Goal: Information Seeking & Learning: Learn about a topic

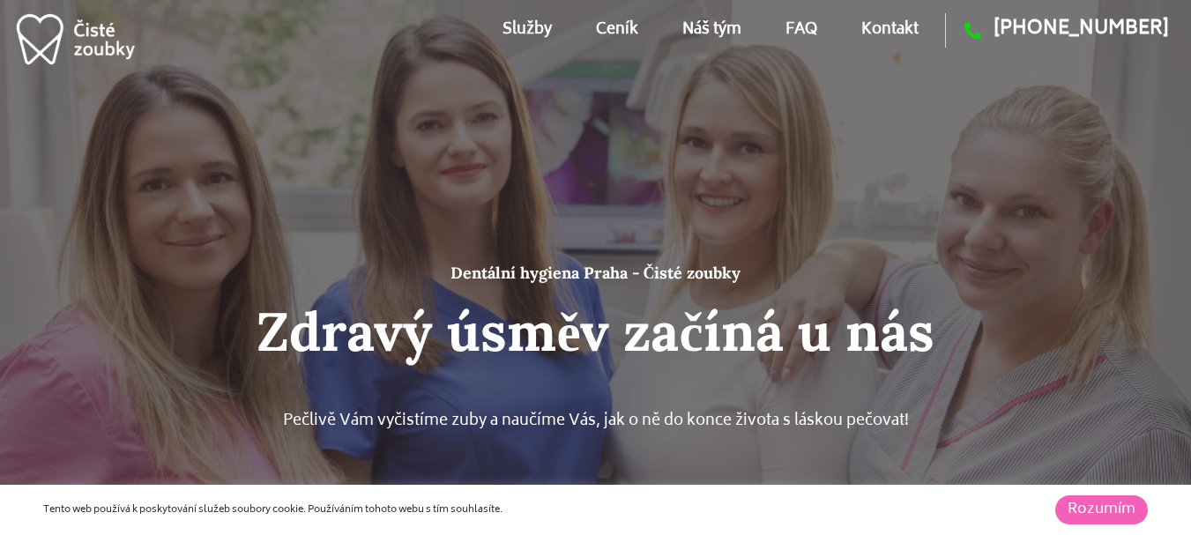
click at [890, 32] on link "Kontakt" at bounding box center [889, 29] width 57 height 79
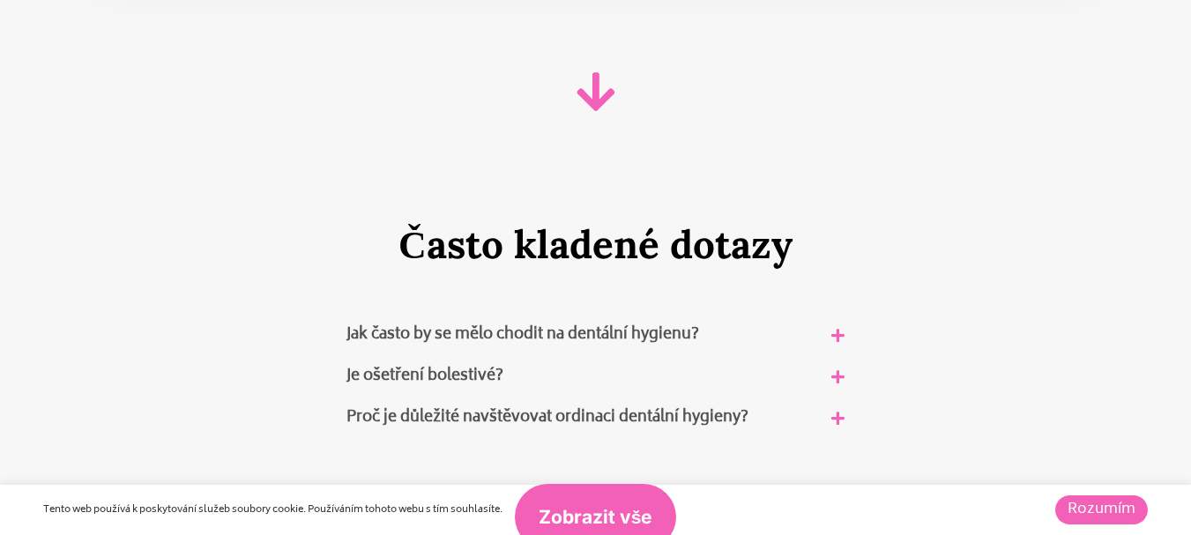
scroll to position [10670, 0]
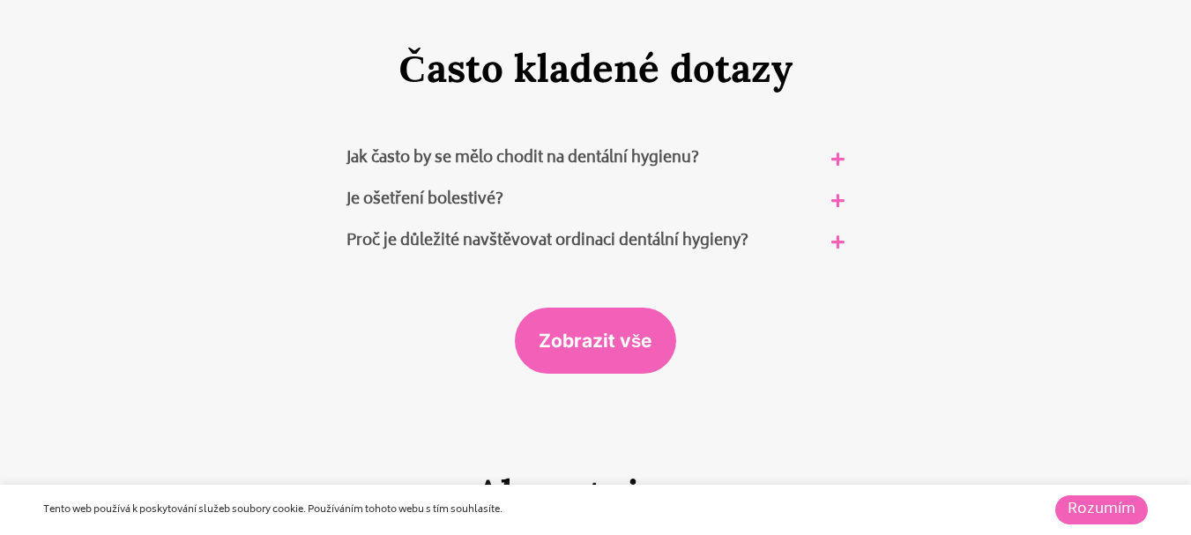
click at [840, 199] on icon at bounding box center [837, 200] width 13 height 15
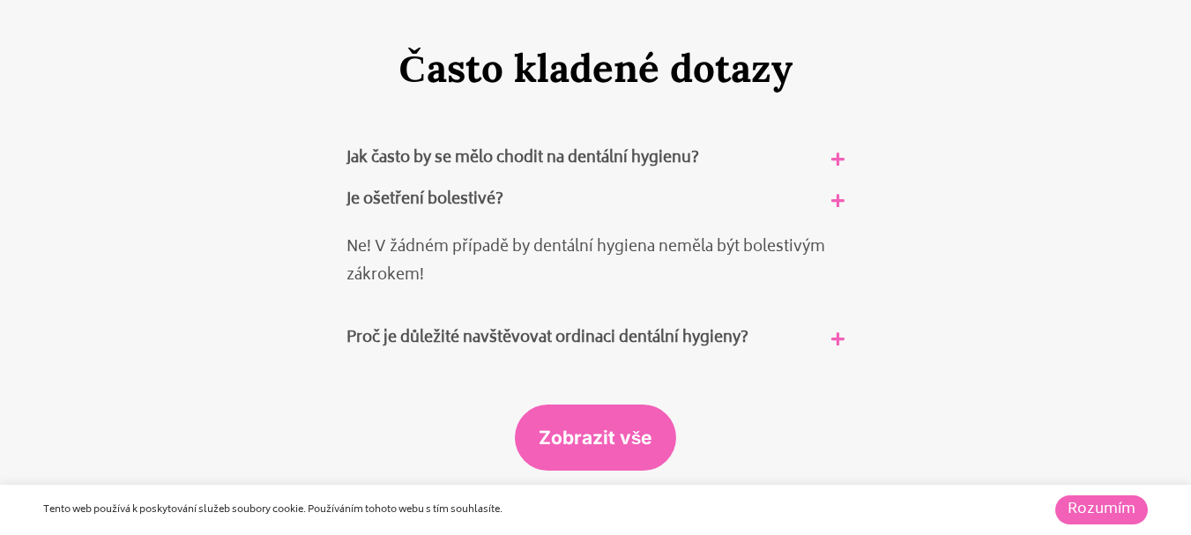
click at [836, 331] on icon at bounding box center [837, 338] width 13 height 15
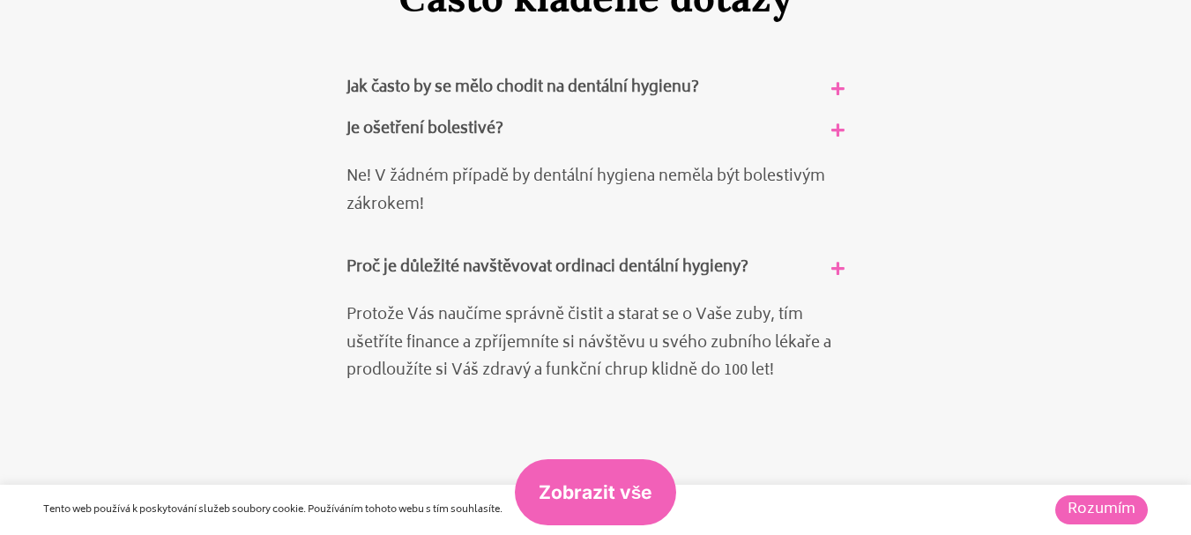
scroll to position [10776, 0]
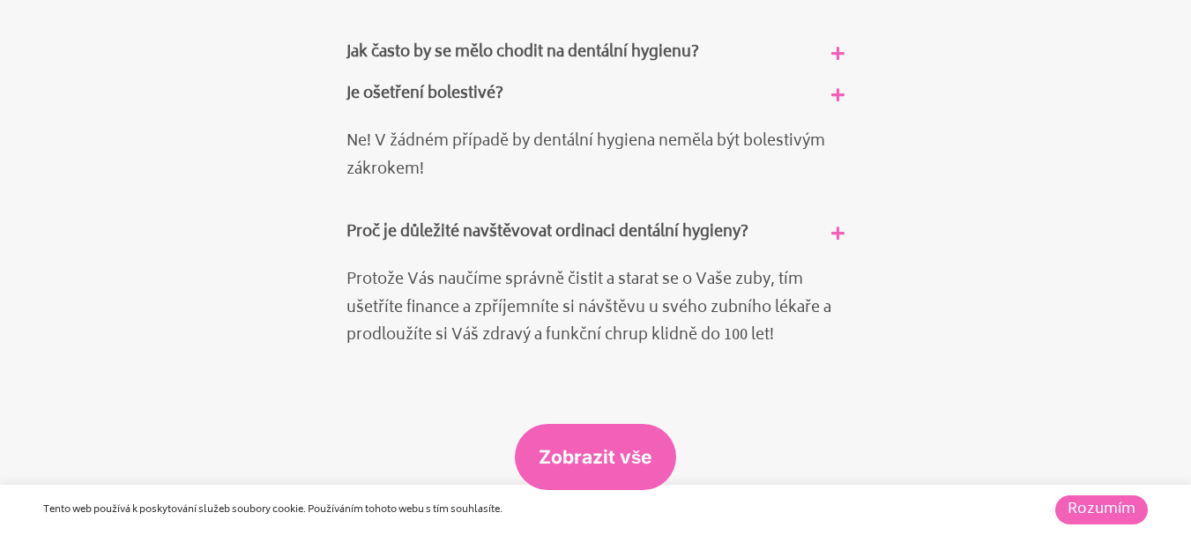
click at [615, 452] on span "Zobrazit vše" at bounding box center [595, 457] width 115 height 19
click at [1115, 511] on link "Rozumím" at bounding box center [1101, 509] width 93 height 29
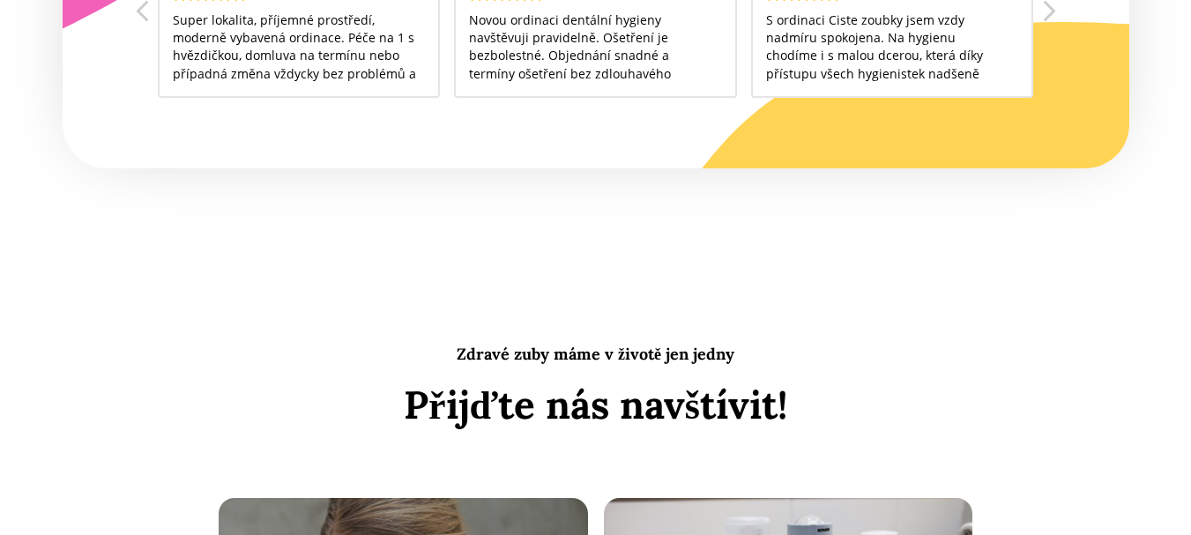
scroll to position [5406, 0]
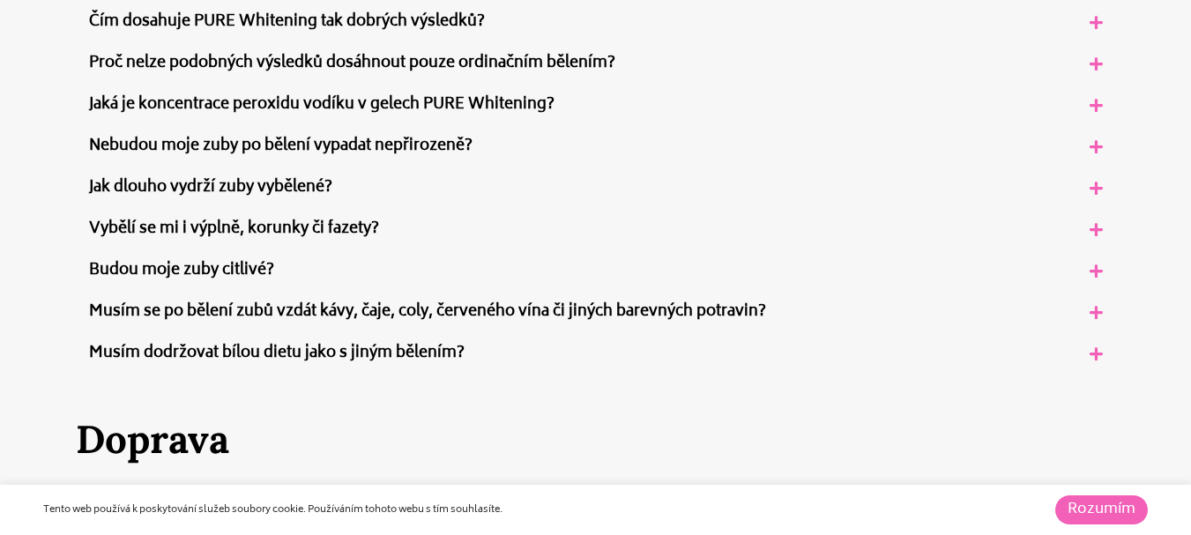
scroll to position [1450, 0]
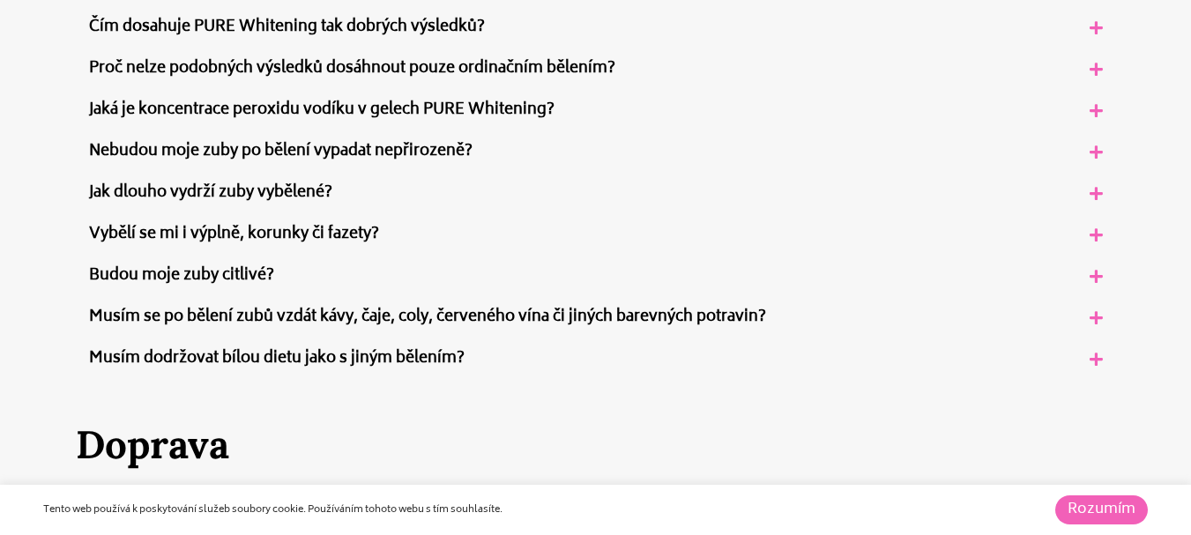
click at [1099, 235] on icon at bounding box center [1095, 234] width 13 height 15
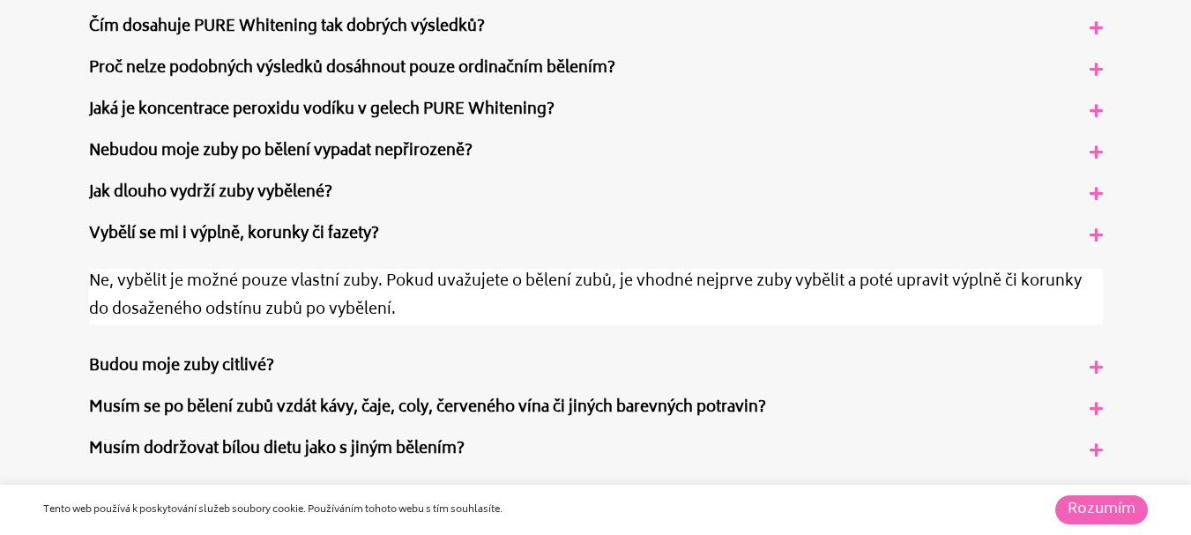
click at [1094, 374] on icon at bounding box center [1095, 367] width 13 height 15
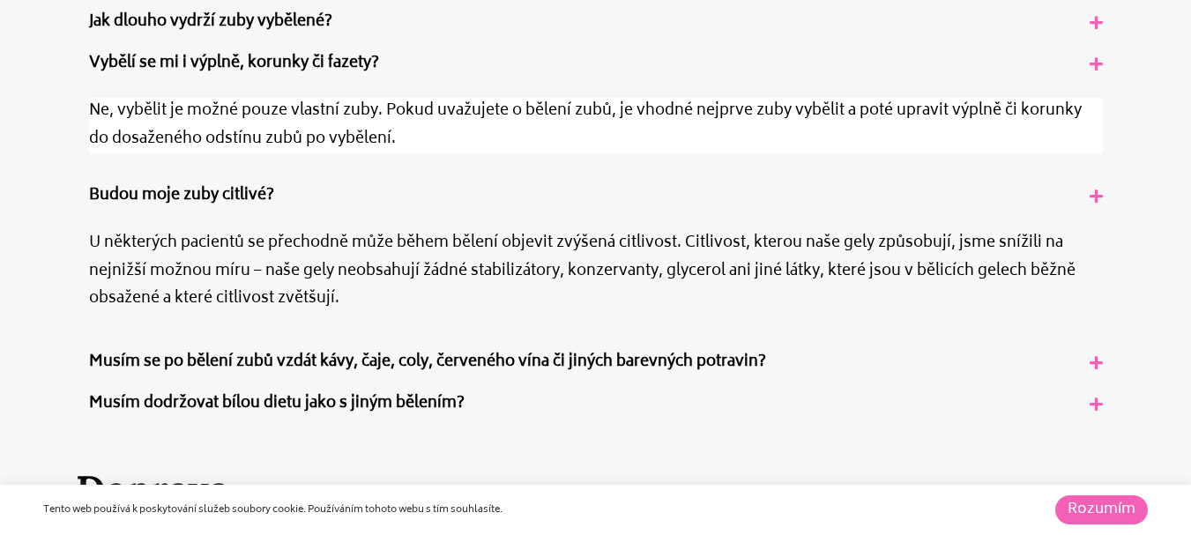
scroll to position [1637, 0]
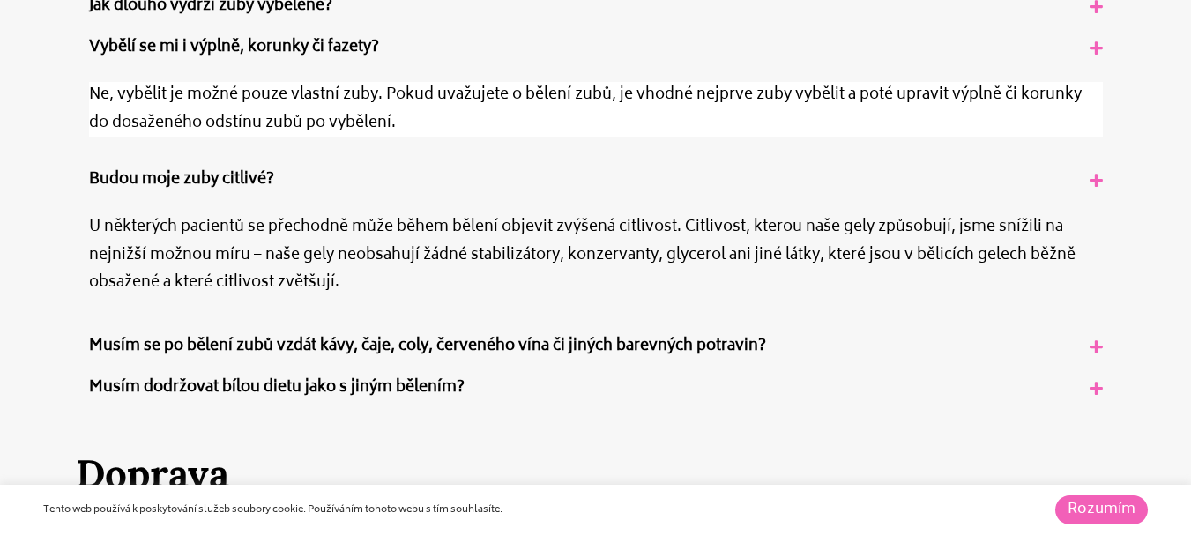
click at [1096, 342] on icon at bounding box center [1095, 346] width 13 height 15
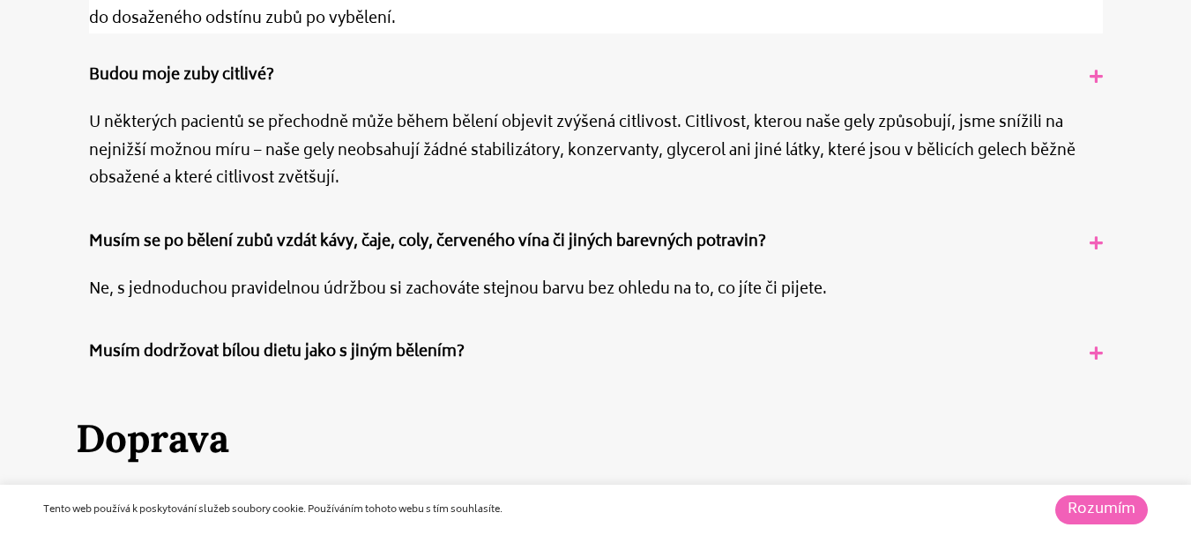
scroll to position [1747, 0]
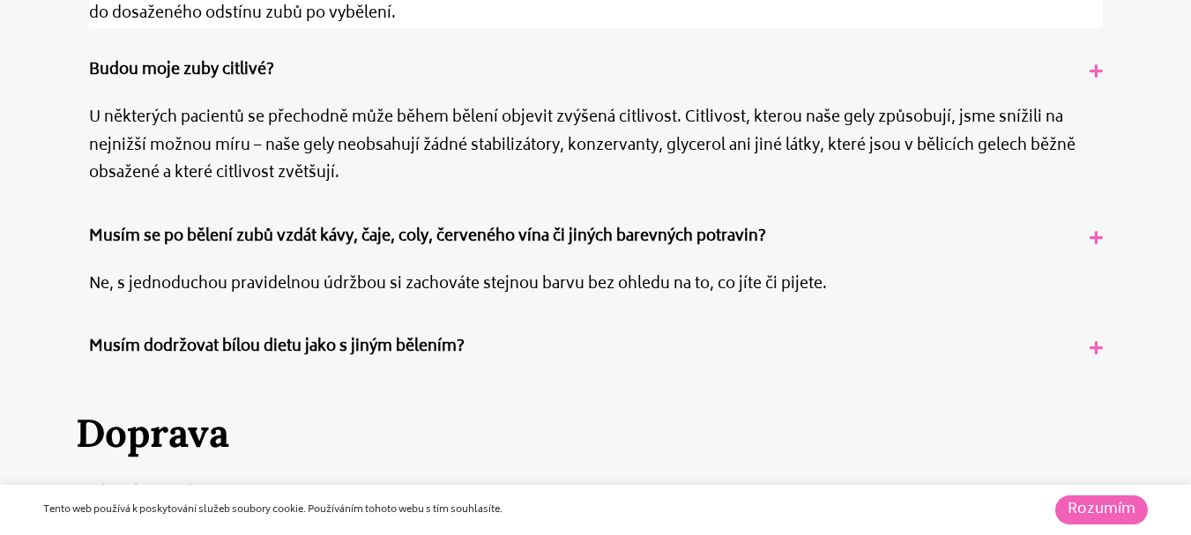
click at [1092, 345] on icon at bounding box center [1095, 347] width 13 height 15
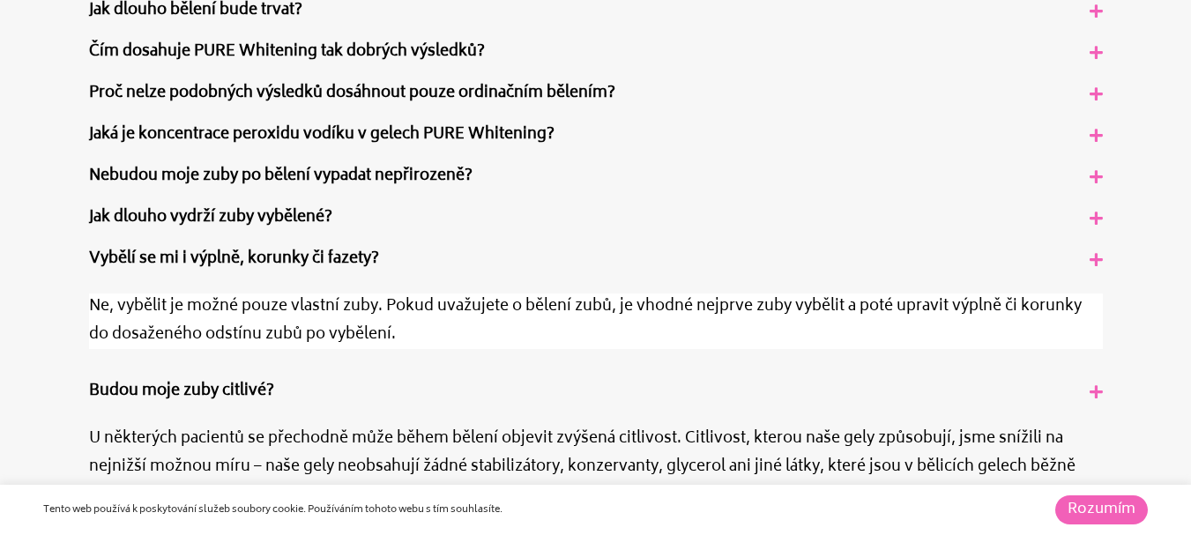
scroll to position [1403, 0]
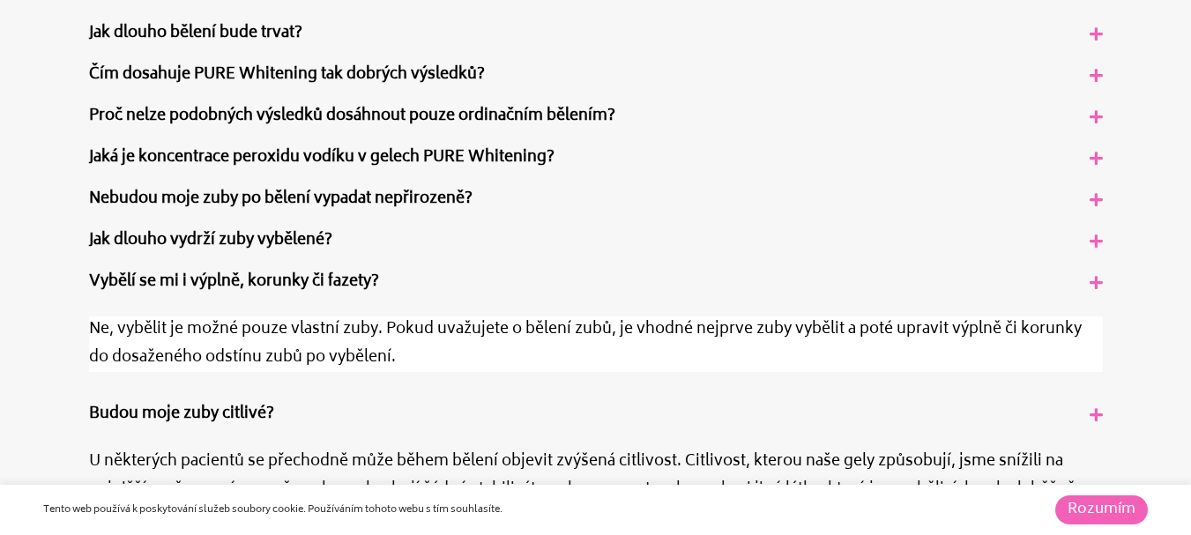
click at [1098, 243] on icon at bounding box center [1095, 241] width 13 height 15
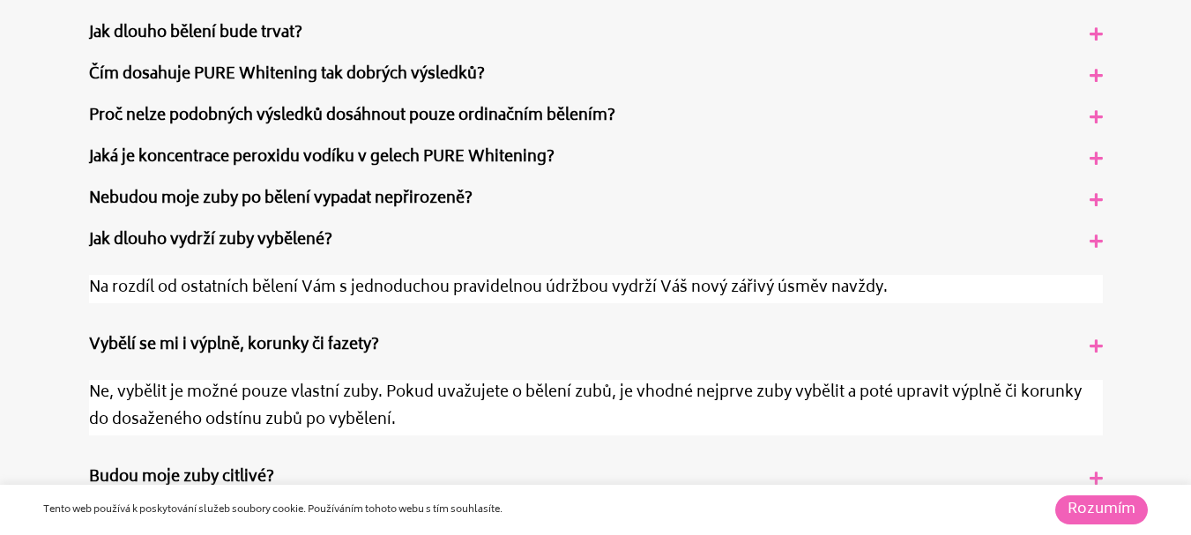
click at [1097, 197] on icon at bounding box center [1095, 199] width 13 height 15
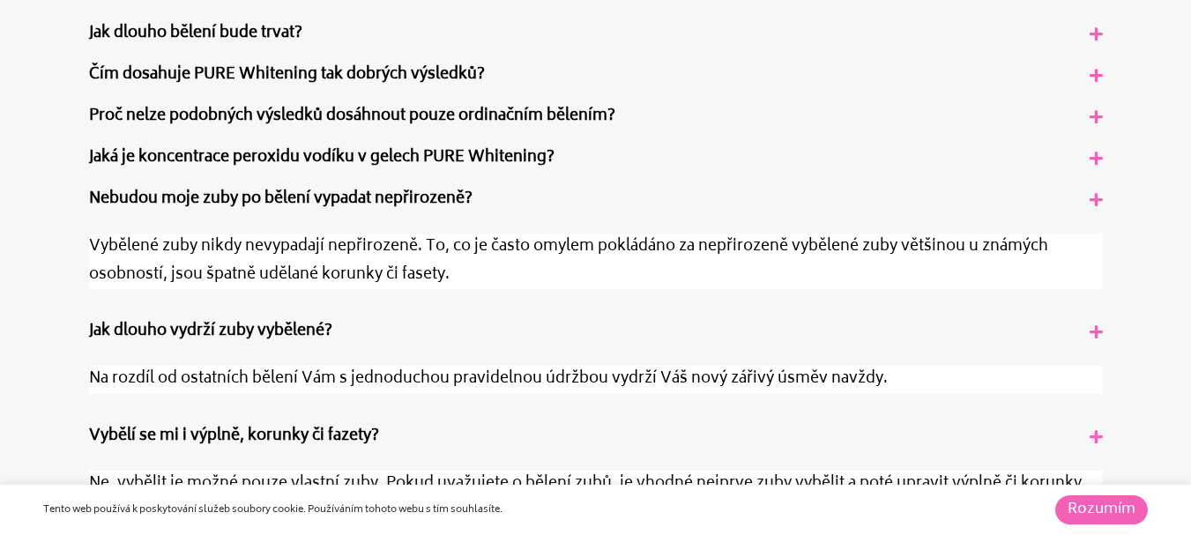
click at [1095, 165] on icon at bounding box center [1095, 158] width 13 height 15
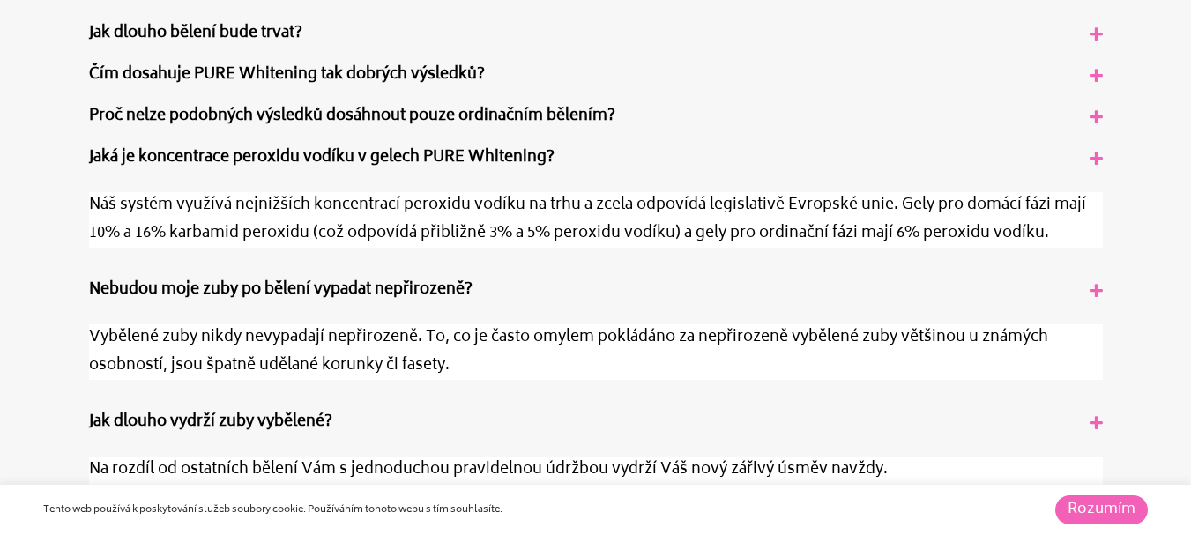
click at [1096, 116] on icon at bounding box center [1095, 116] width 13 height 15
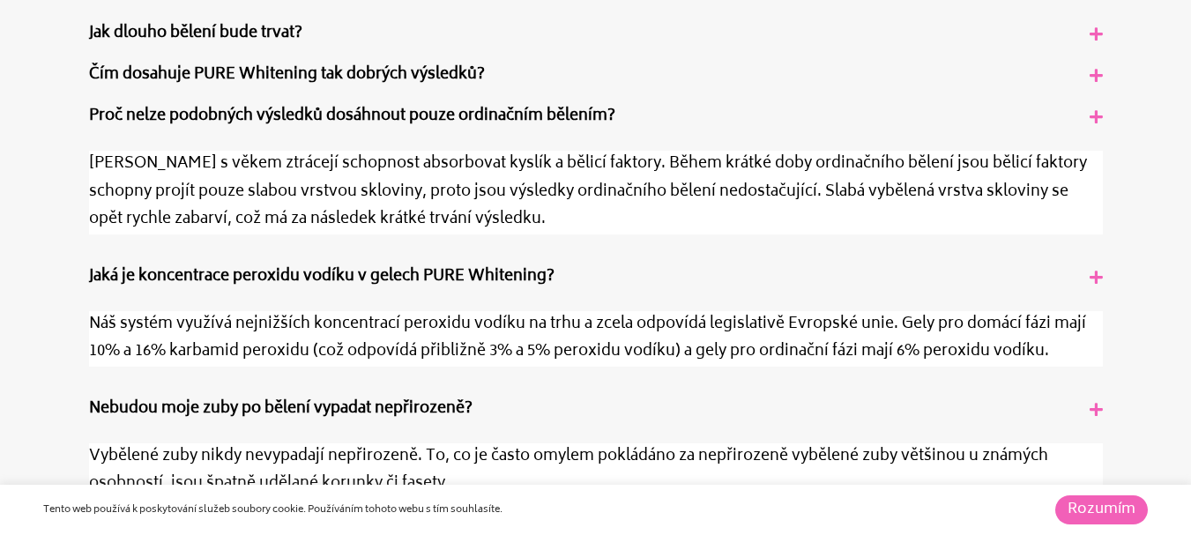
click at [1095, 79] on icon at bounding box center [1095, 75] width 13 height 15
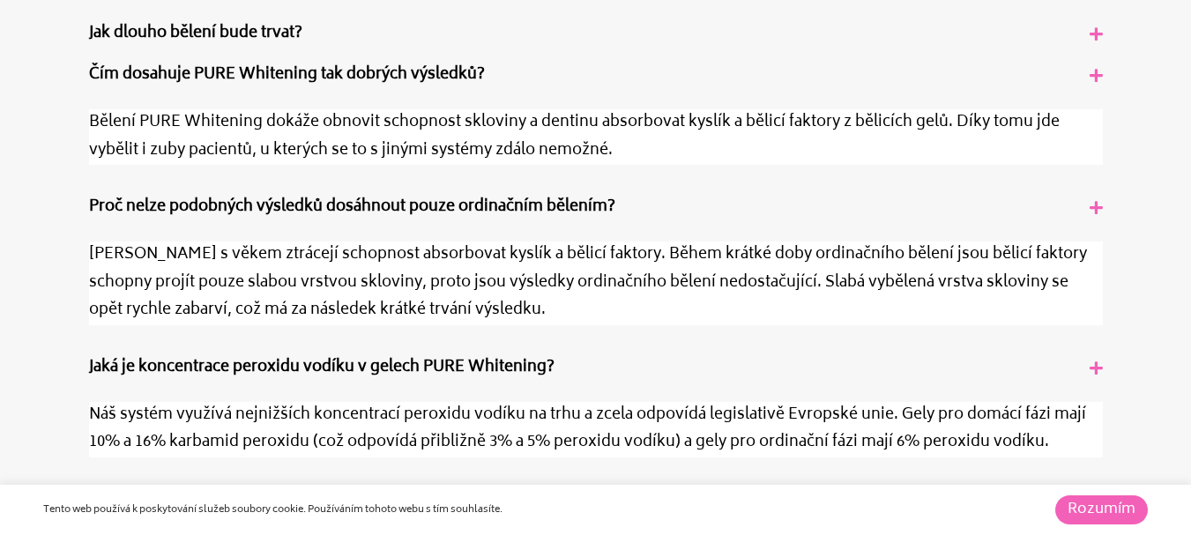
click at [1095, 36] on icon at bounding box center [1095, 33] width 13 height 15
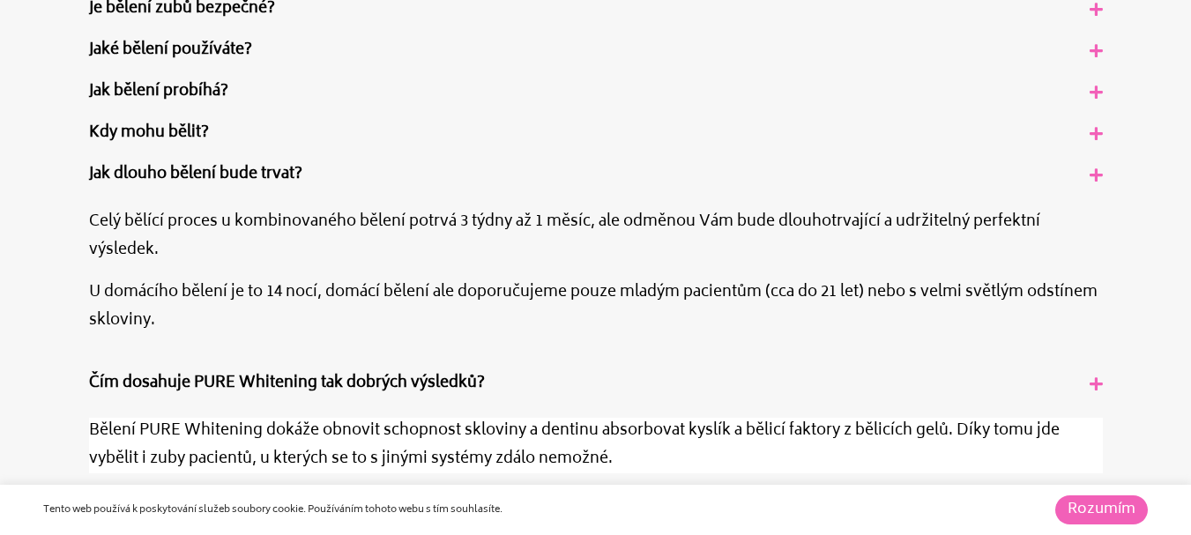
scroll to position [1228, 0]
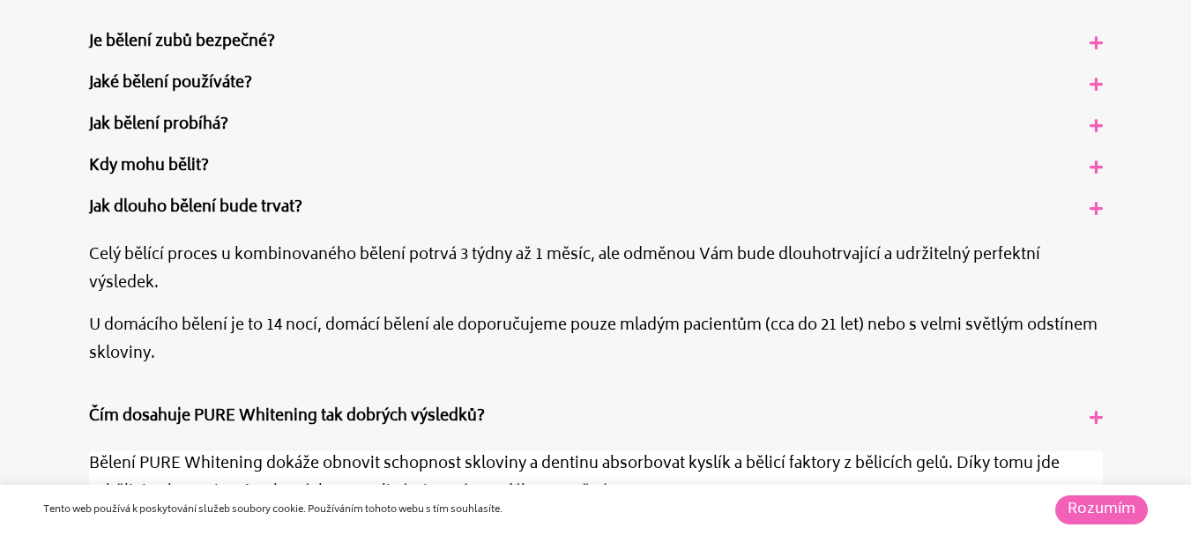
click at [1095, 170] on icon at bounding box center [1095, 166] width 13 height 15
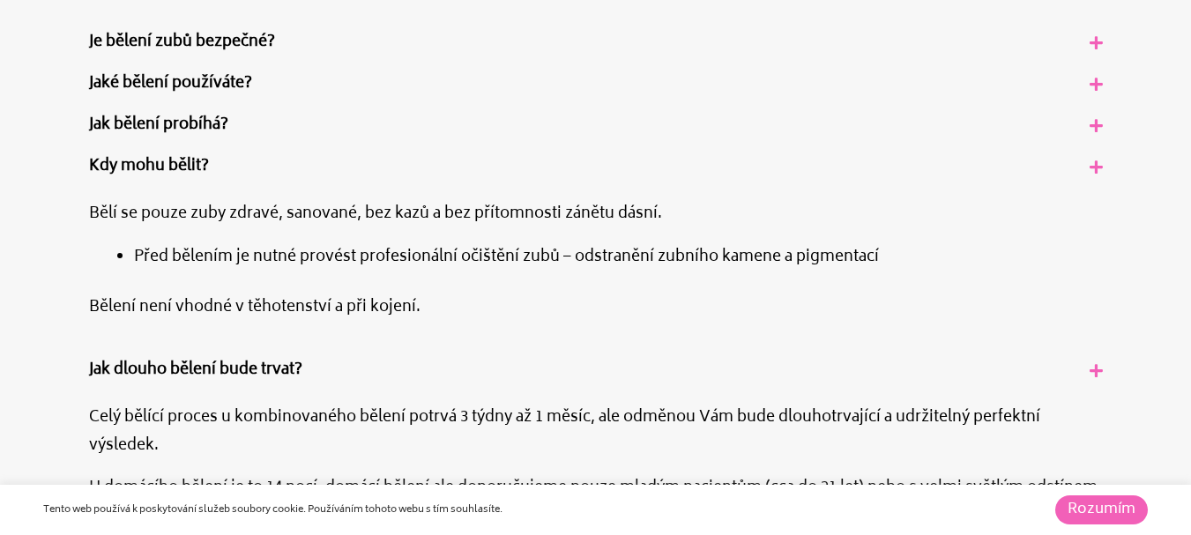
click at [1096, 128] on icon at bounding box center [1095, 125] width 13 height 15
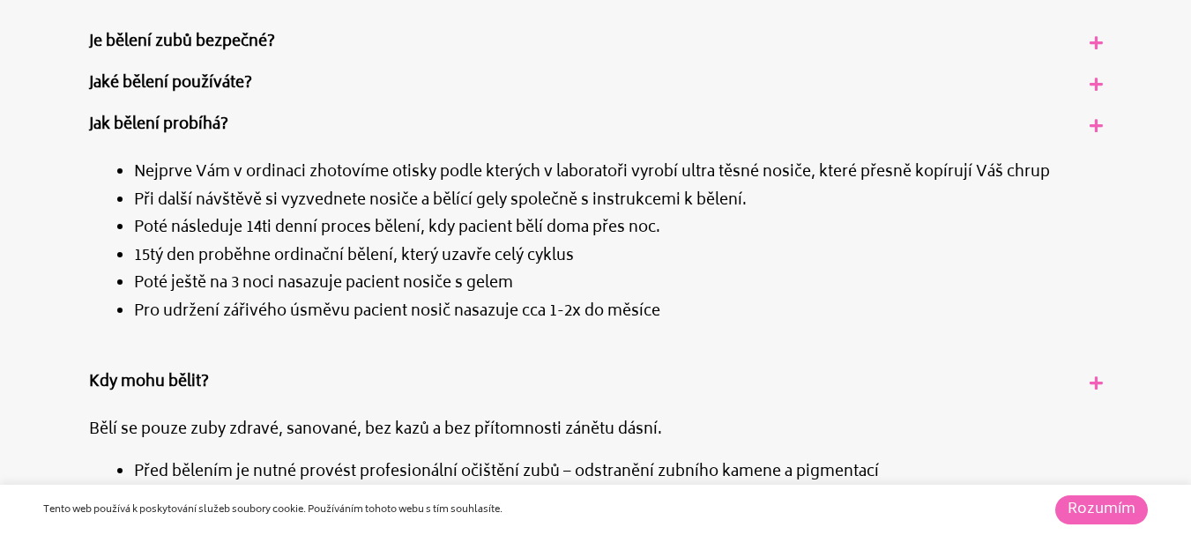
click at [1093, 80] on icon at bounding box center [1095, 84] width 13 height 15
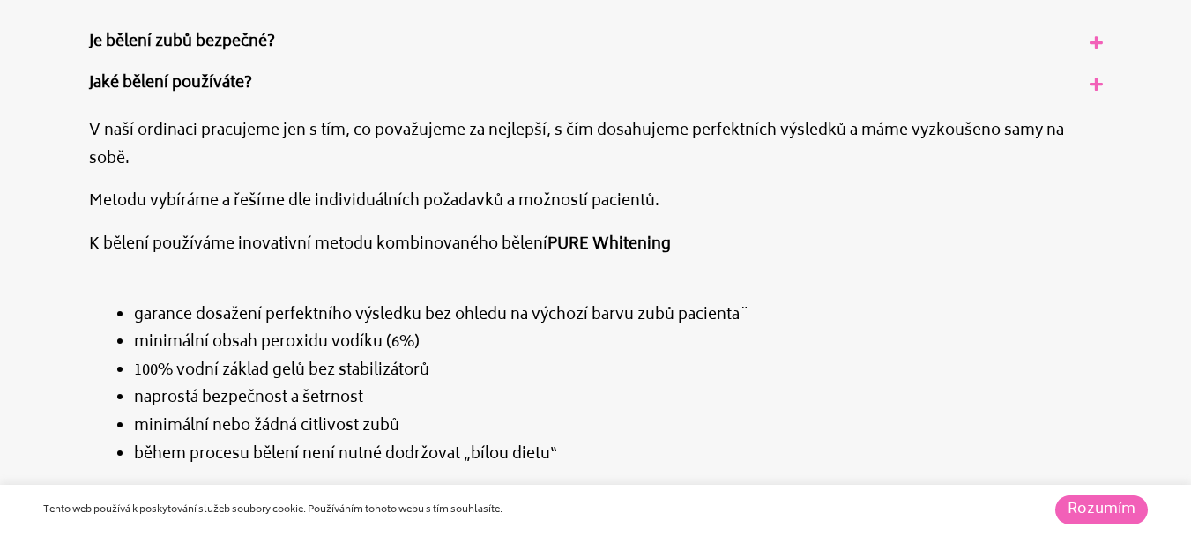
click at [1090, 53] on div "Je bělení zubů bezpečné?" at bounding box center [596, 42] width 1040 height 41
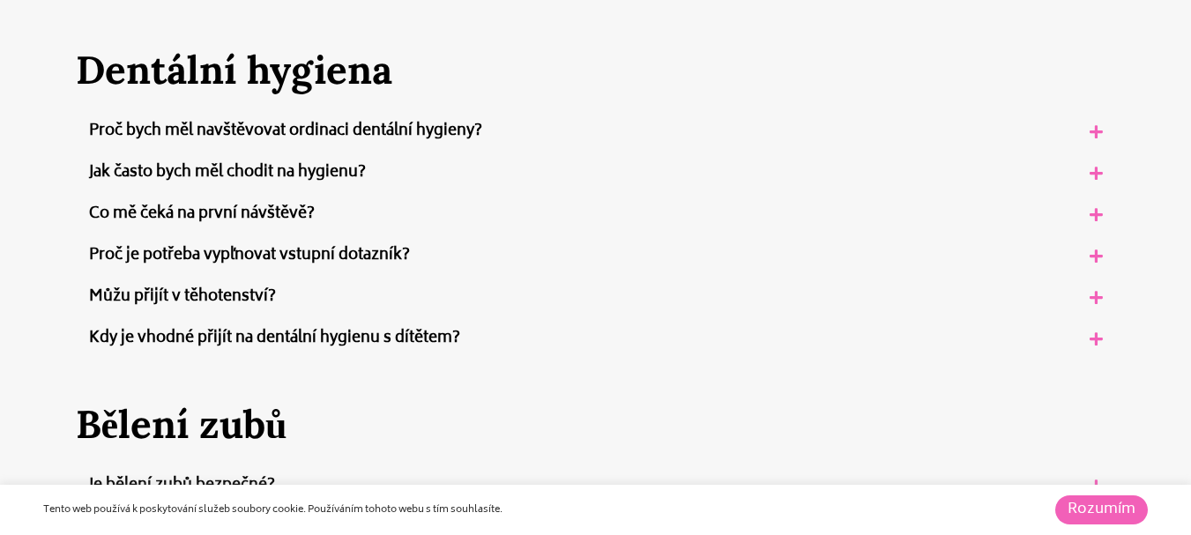
scroll to position [810, 0]
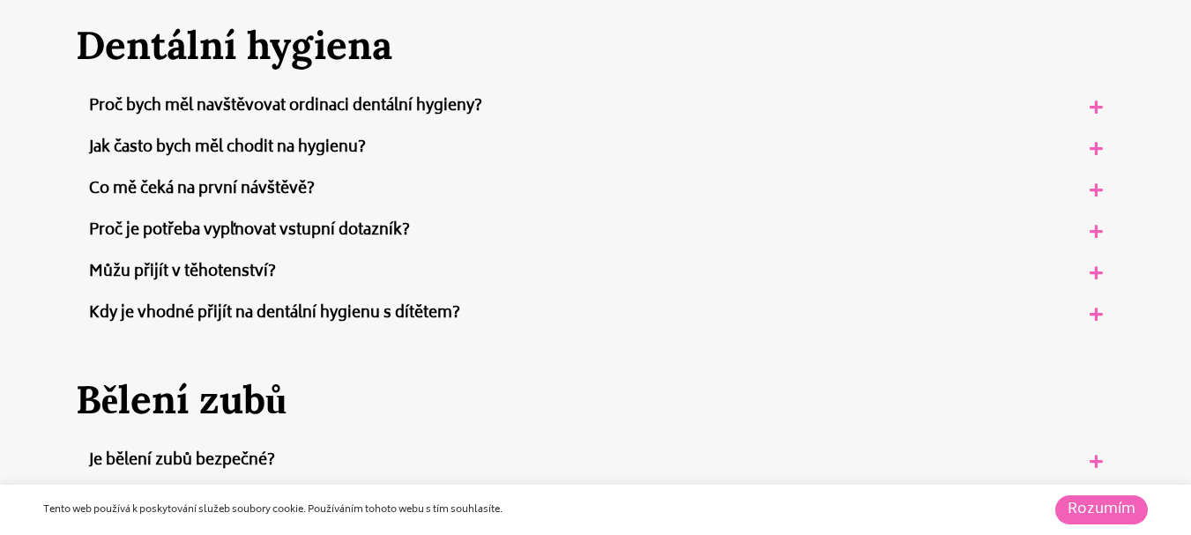
click at [1102, 278] on icon at bounding box center [1095, 272] width 13 height 15
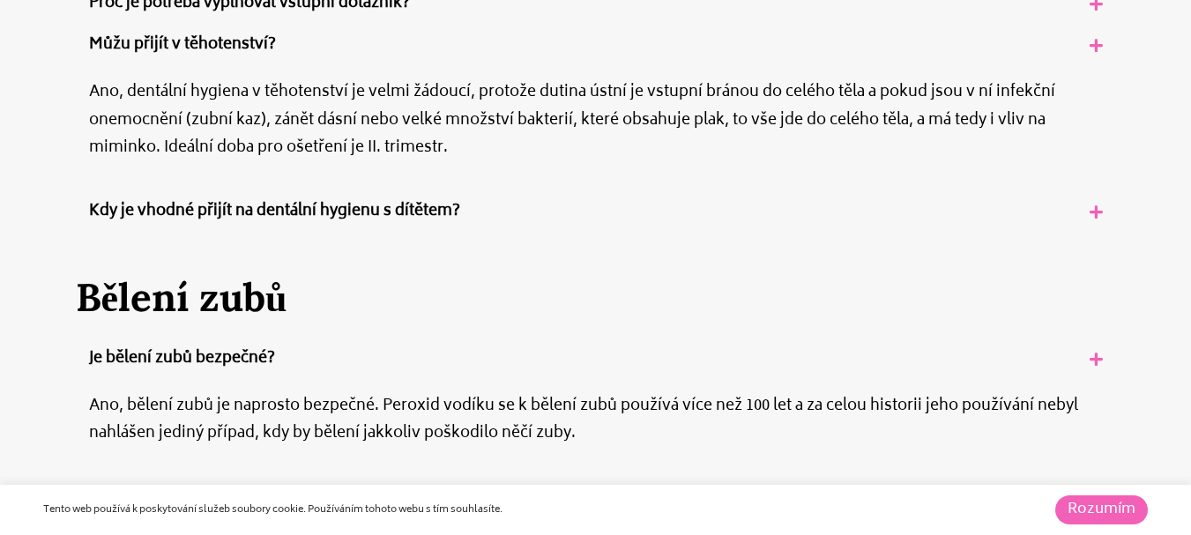
scroll to position [1079, 0]
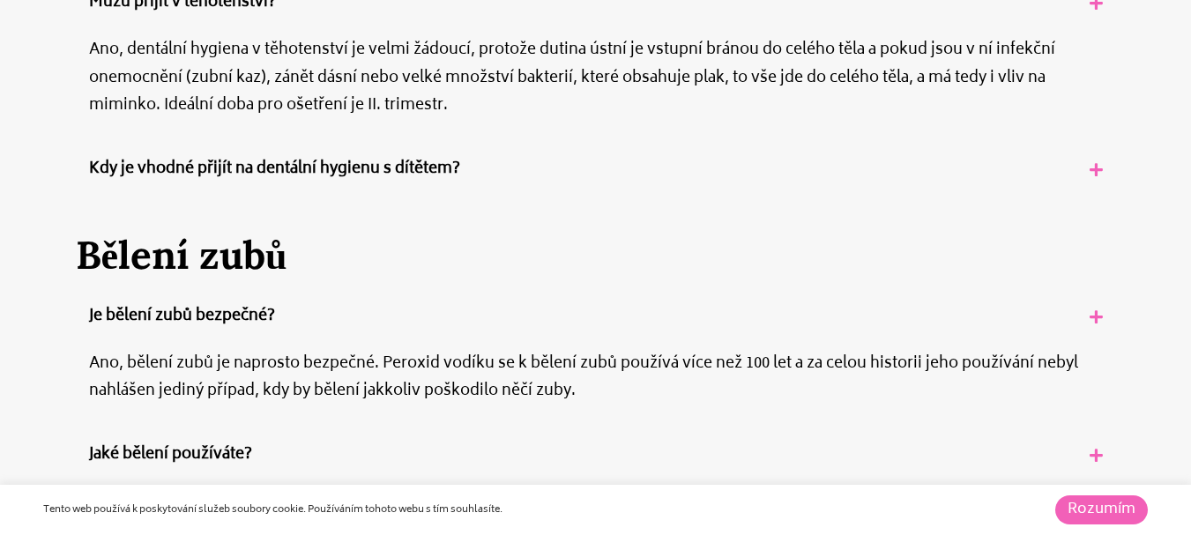
click at [1090, 167] on icon at bounding box center [1095, 169] width 13 height 15
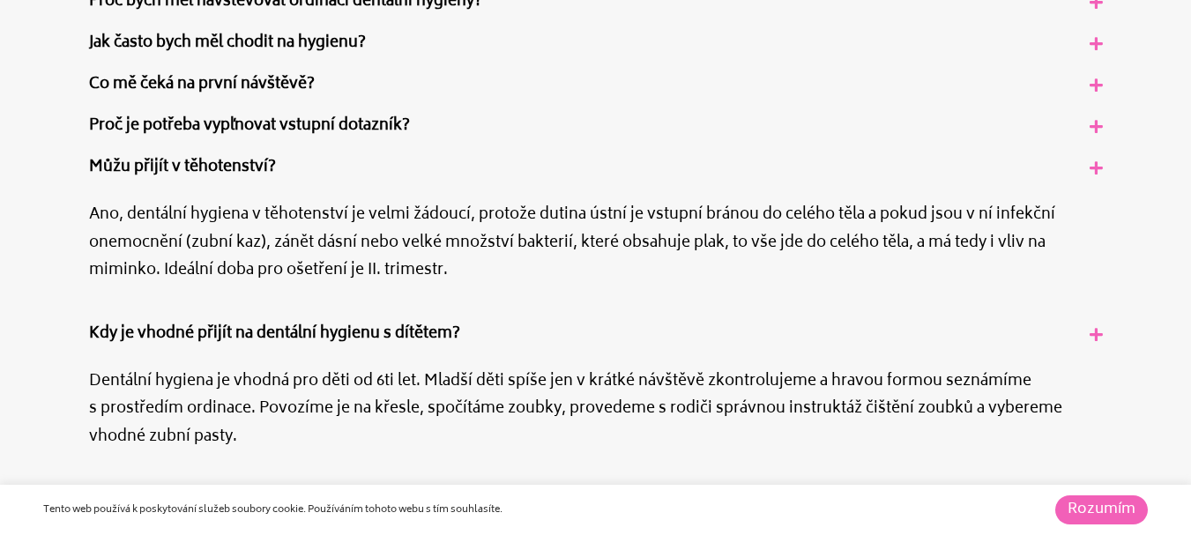
scroll to position [872, 0]
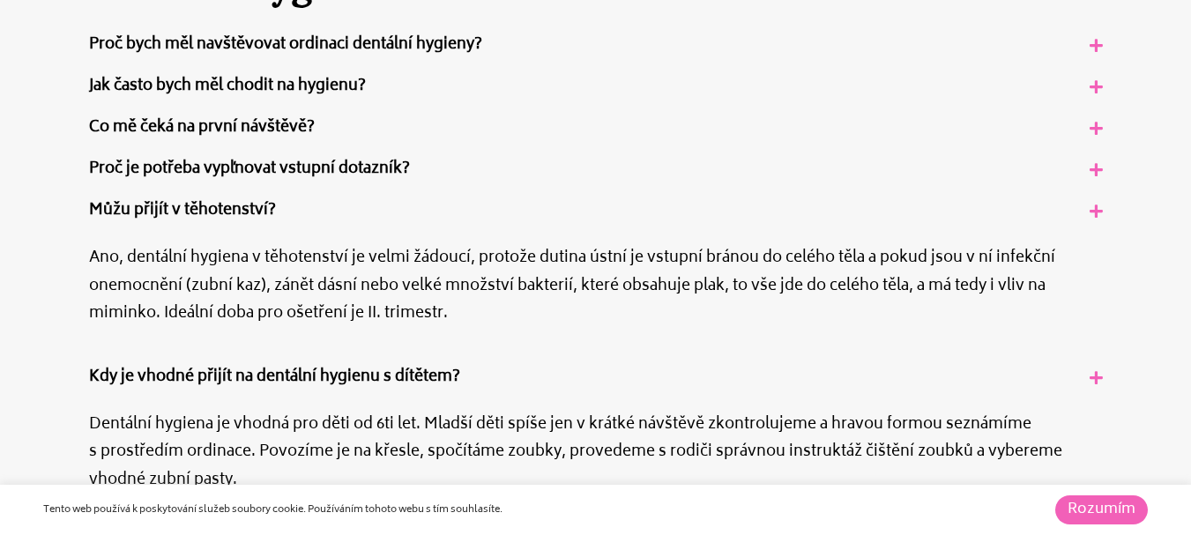
click at [1095, 169] on icon at bounding box center [1095, 169] width 13 height 15
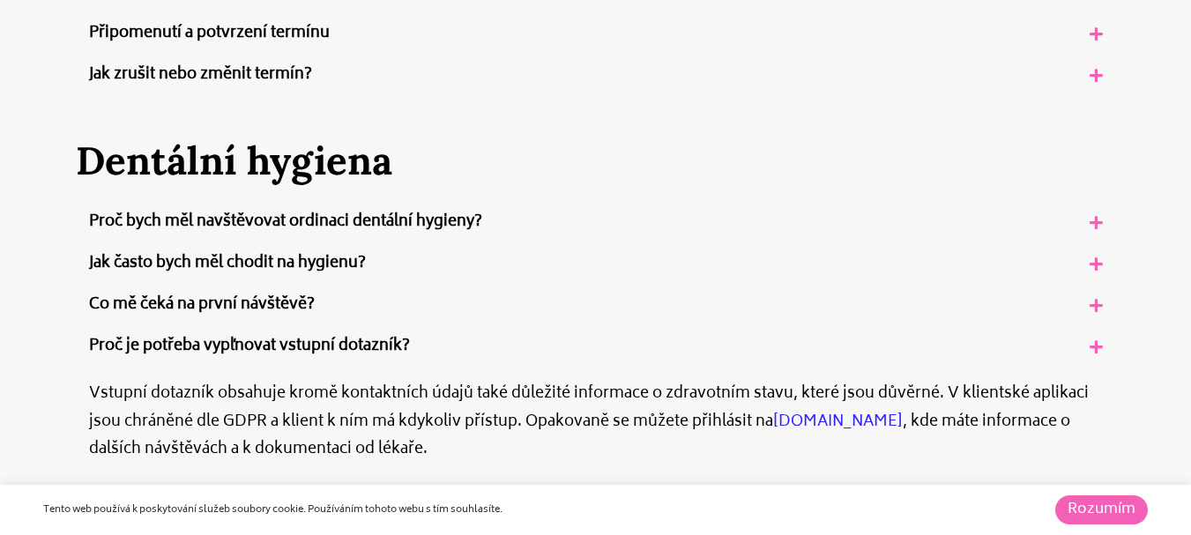
scroll to position [686, 0]
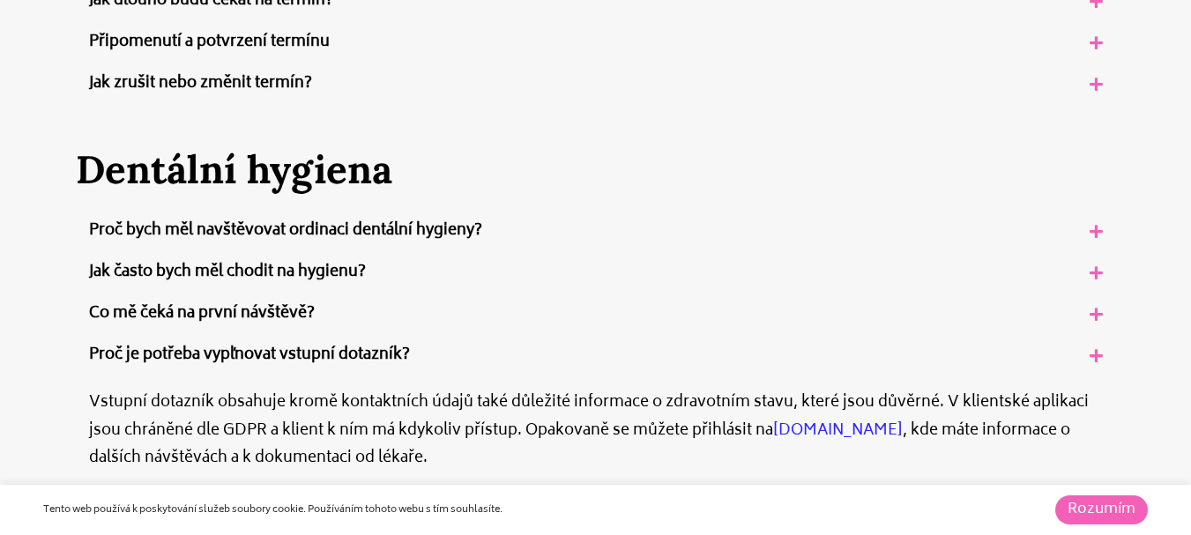
click at [1091, 310] on icon at bounding box center [1095, 314] width 13 height 15
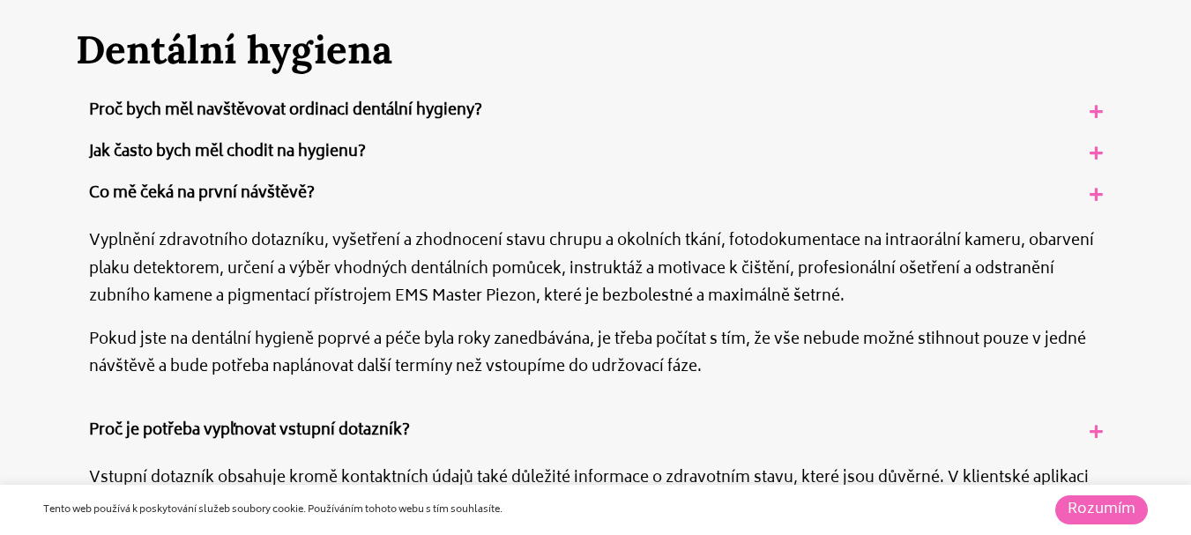
scroll to position [787, 0]
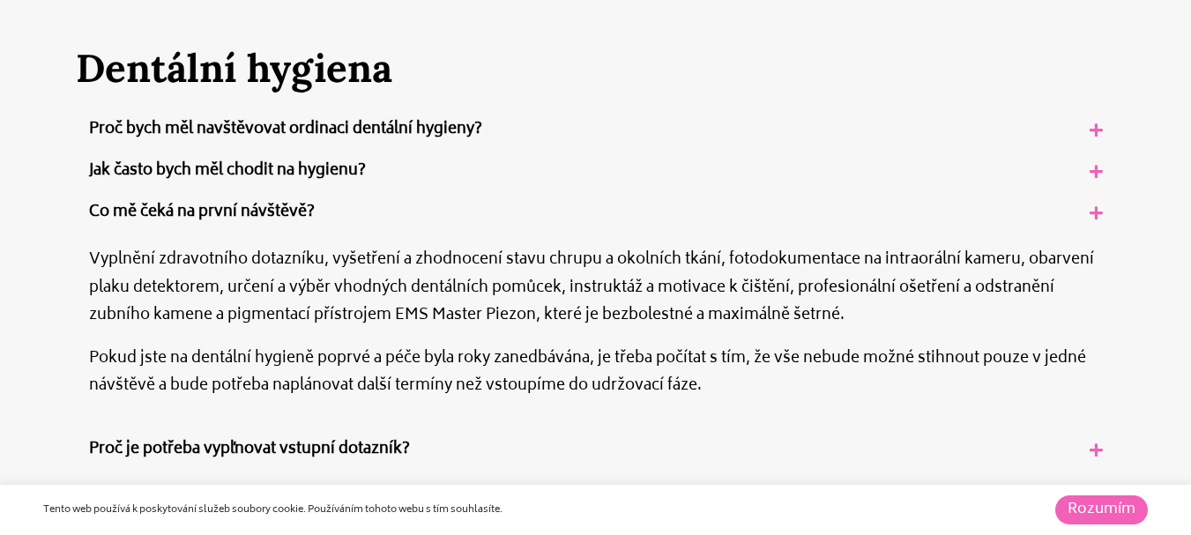
click at [1094, 175] on icon at bounding box center [1095, 171] width 13 height 15
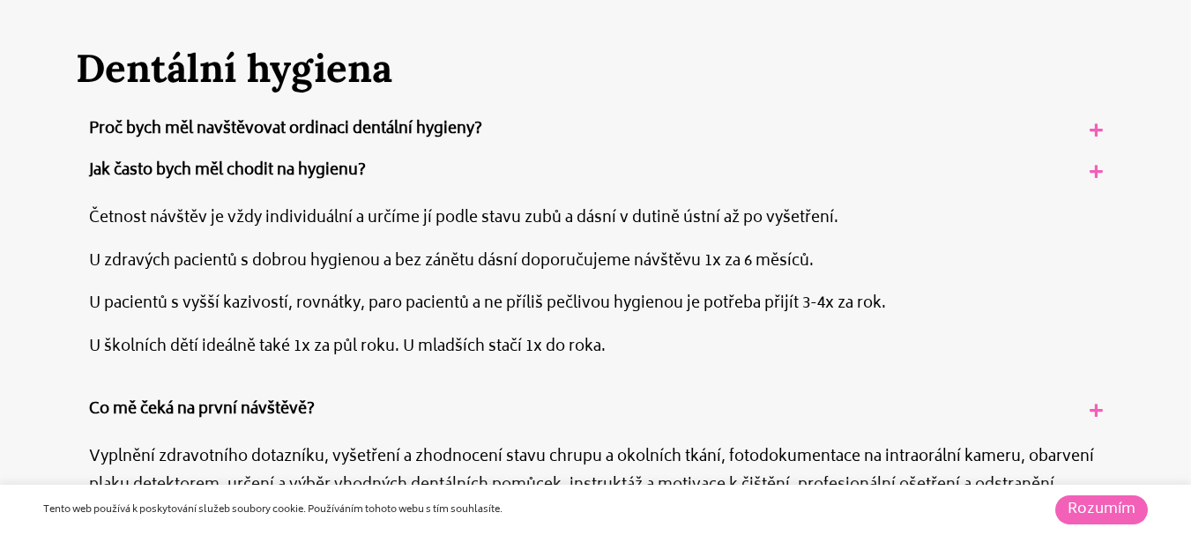
click at [1091, 130] on icon at bounding box center [1095, 129] width 13 height 15
